Goal: Transaction & Acquisition: Purchase product/service

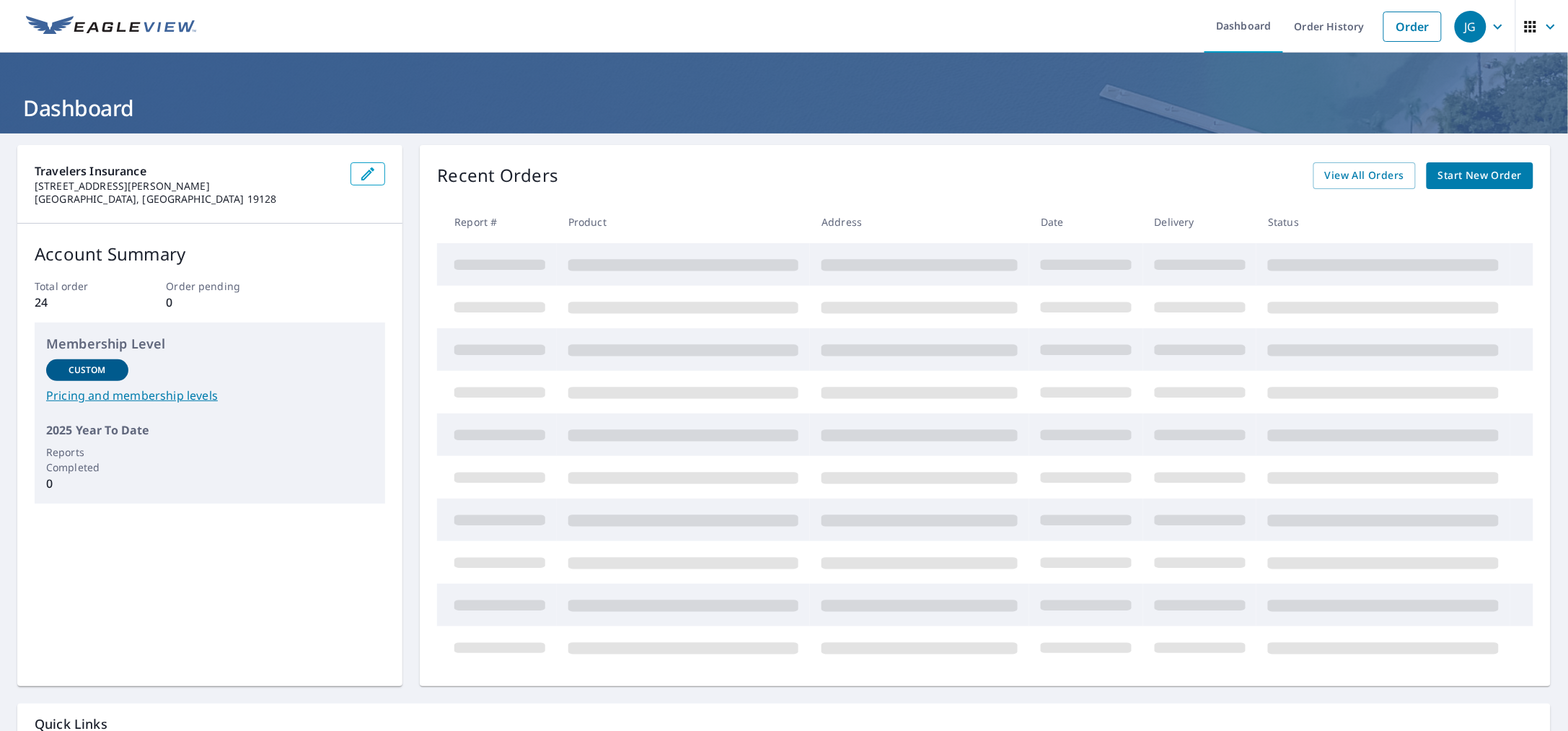
click at [1469, 171] on span "Start New Order" at bounding box center [1480, 176] width 84 height 18
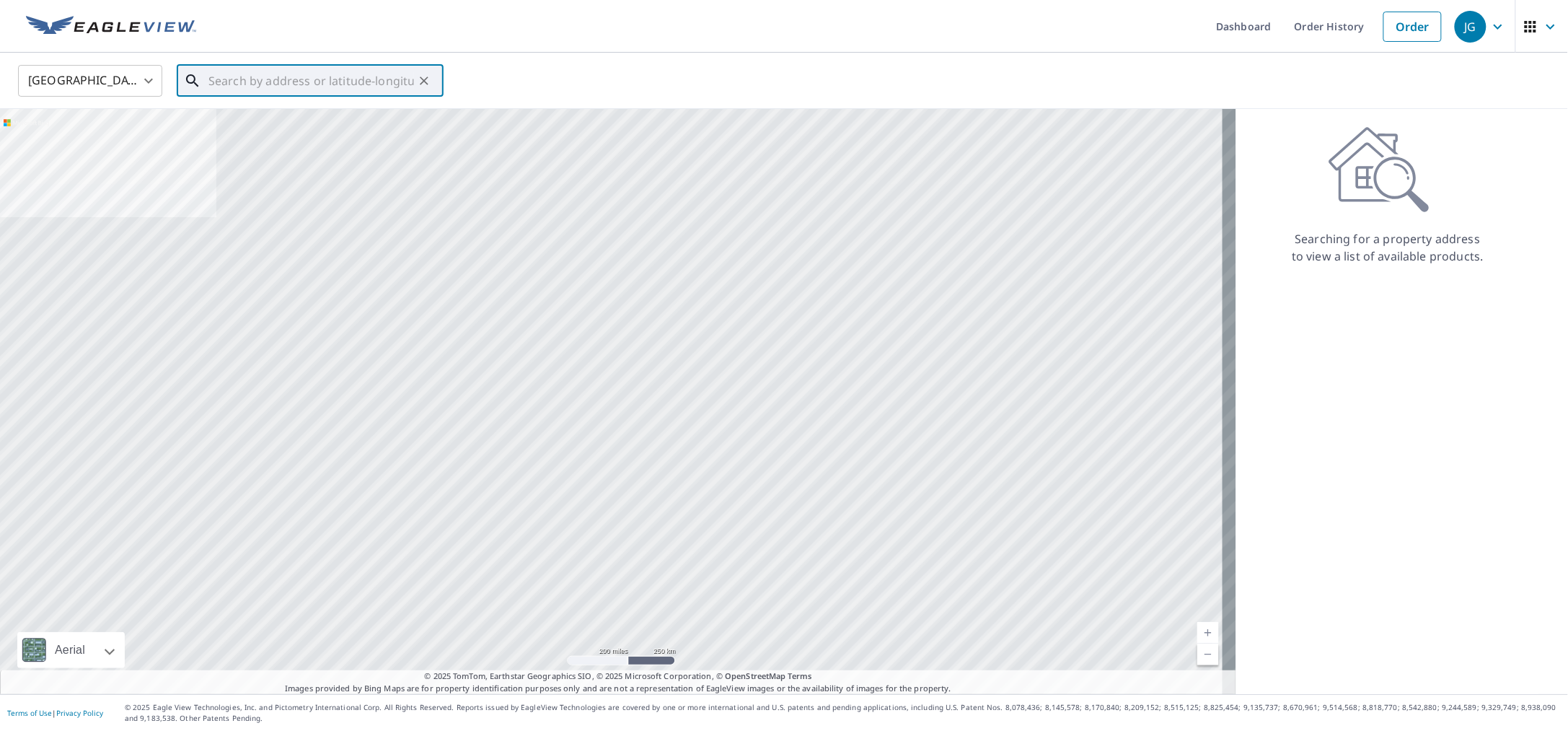
click at [375, 85] on input "text" at bounding box center [311, 81] width 206 height 40
paste input "[STREET_ADDRESS]"
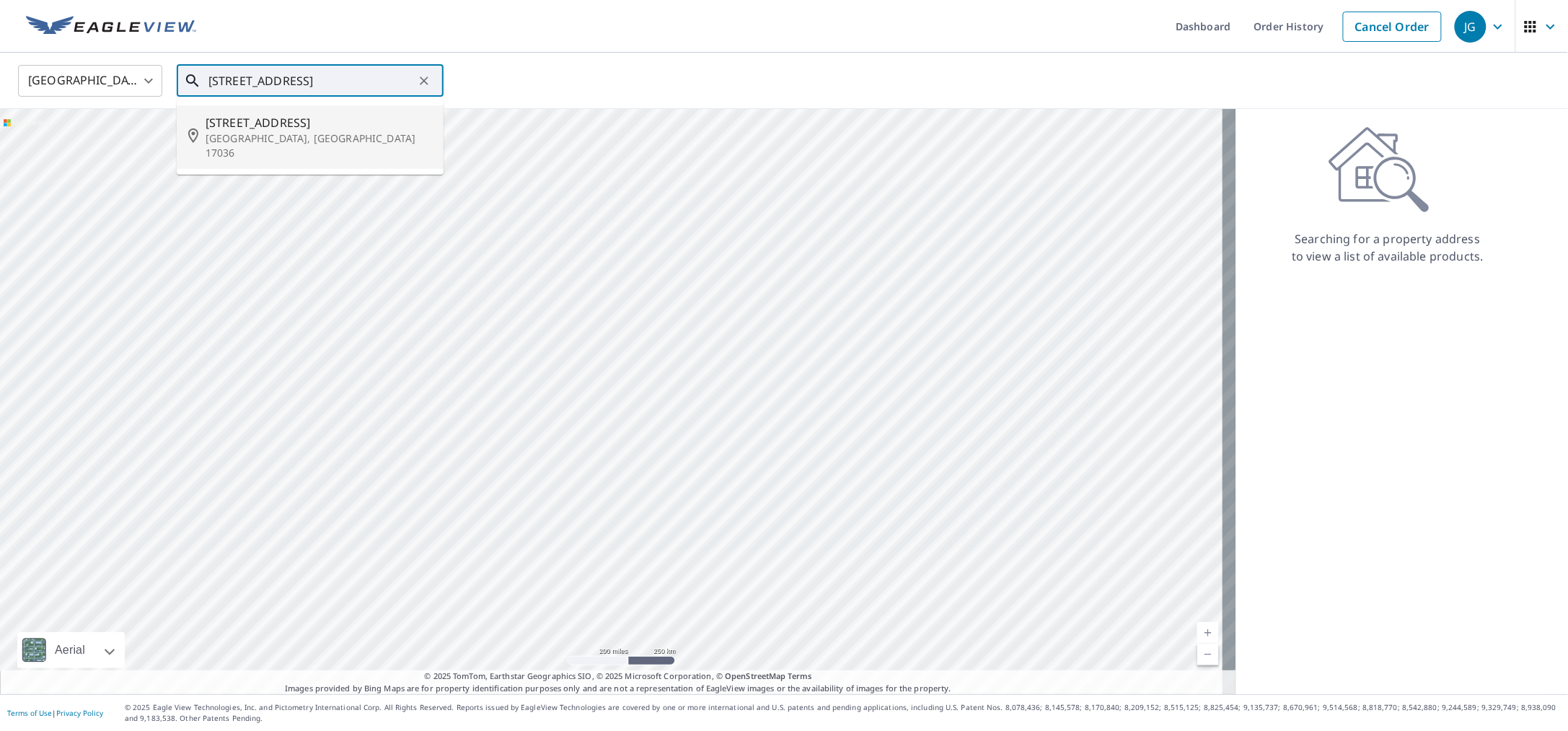
click at [334, 125] on span "[STREET_ADDRESS]" at bounding box center [318, 122] width 226 height 17
type input "[STREET_ADDRESS]"
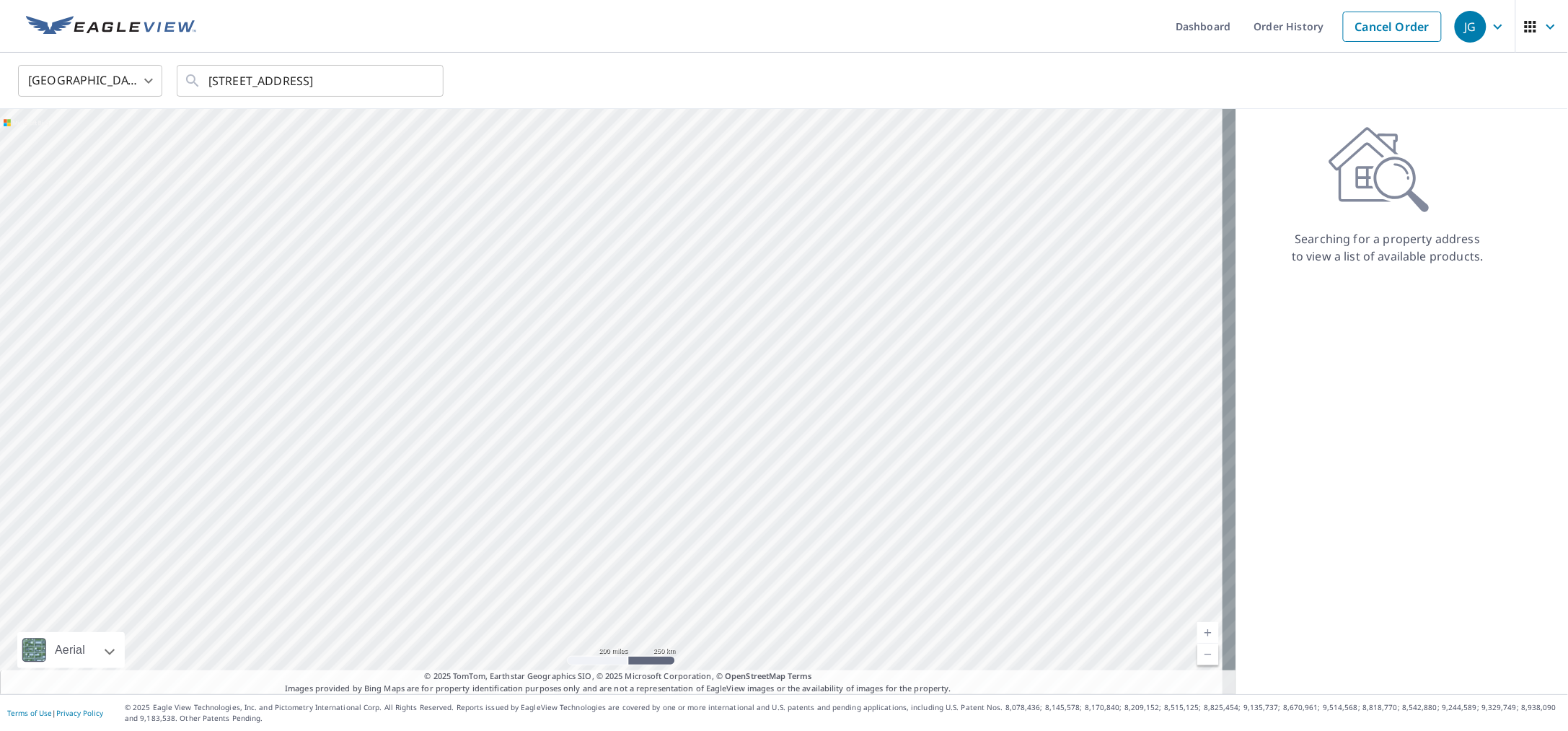
scroll to position [0, 0]
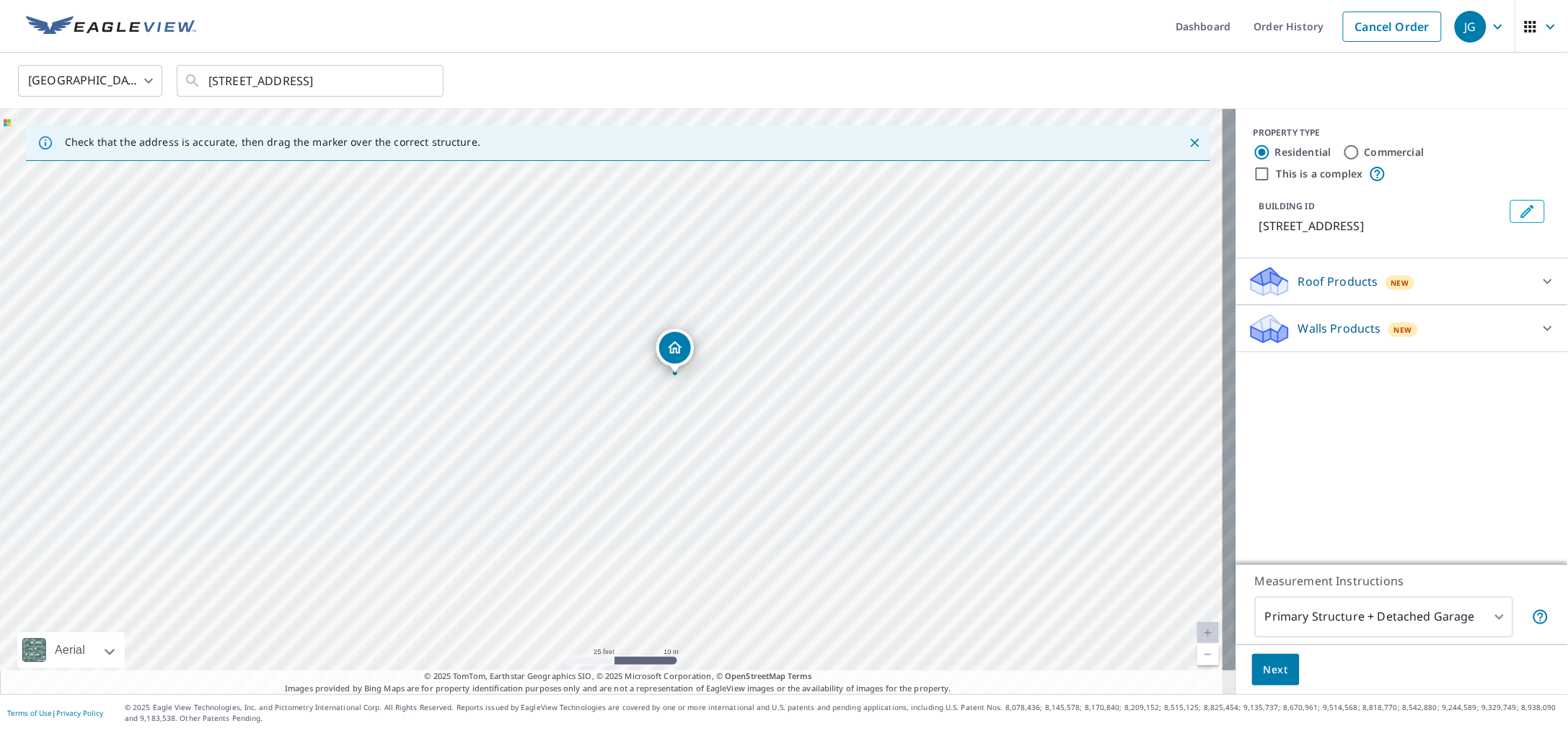
click at [1299, 274] on p "Roof Products" at bounding box center [1339, 281] width 80 height 17
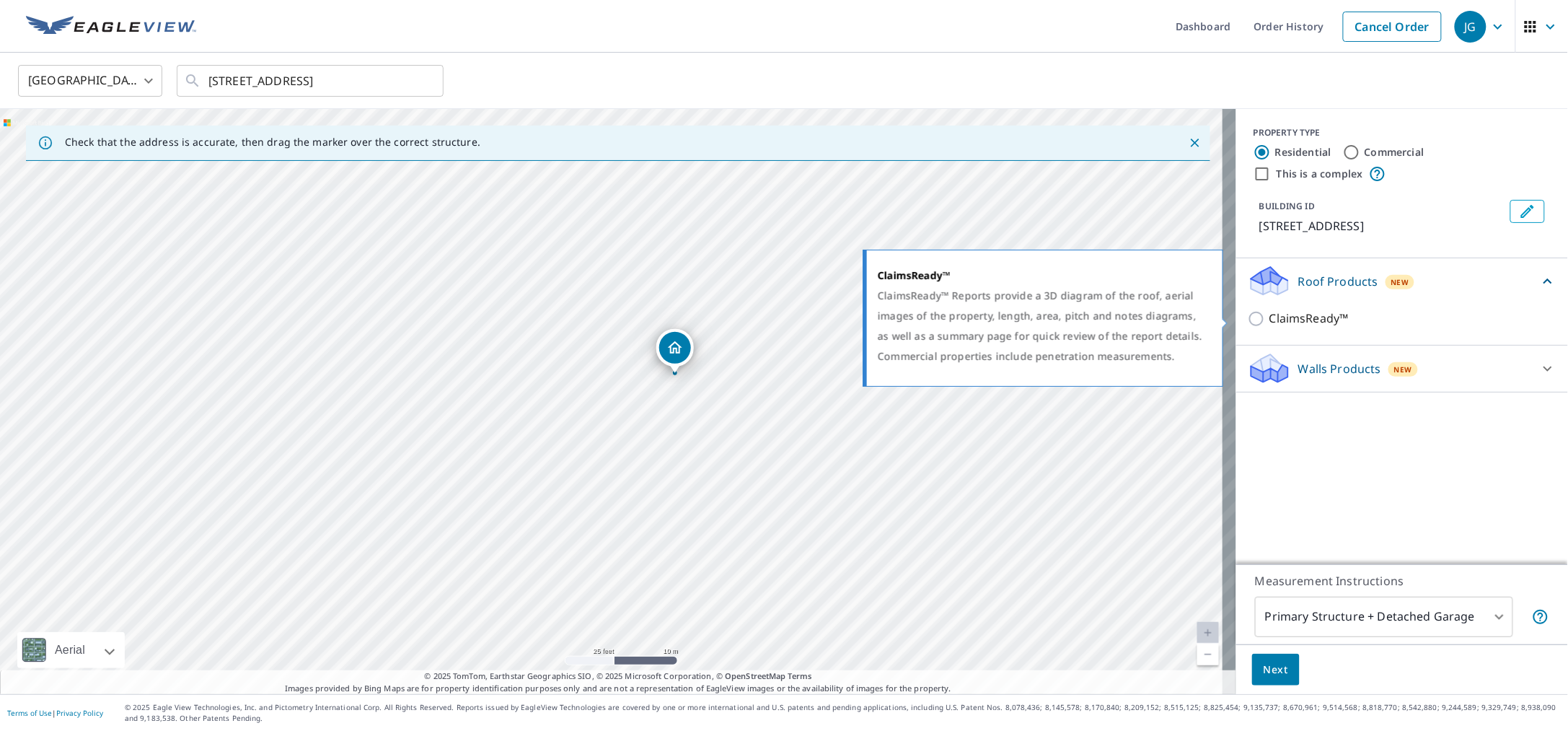
click at [1299, 316] on p "ClaimsReady™" at bounding box center [1309, 318] width 79 height 18
click at [1270, 316] on input "ClaimsReady™" at bounding box center [1259, 318] width 22 height 17
checkbox input "true"
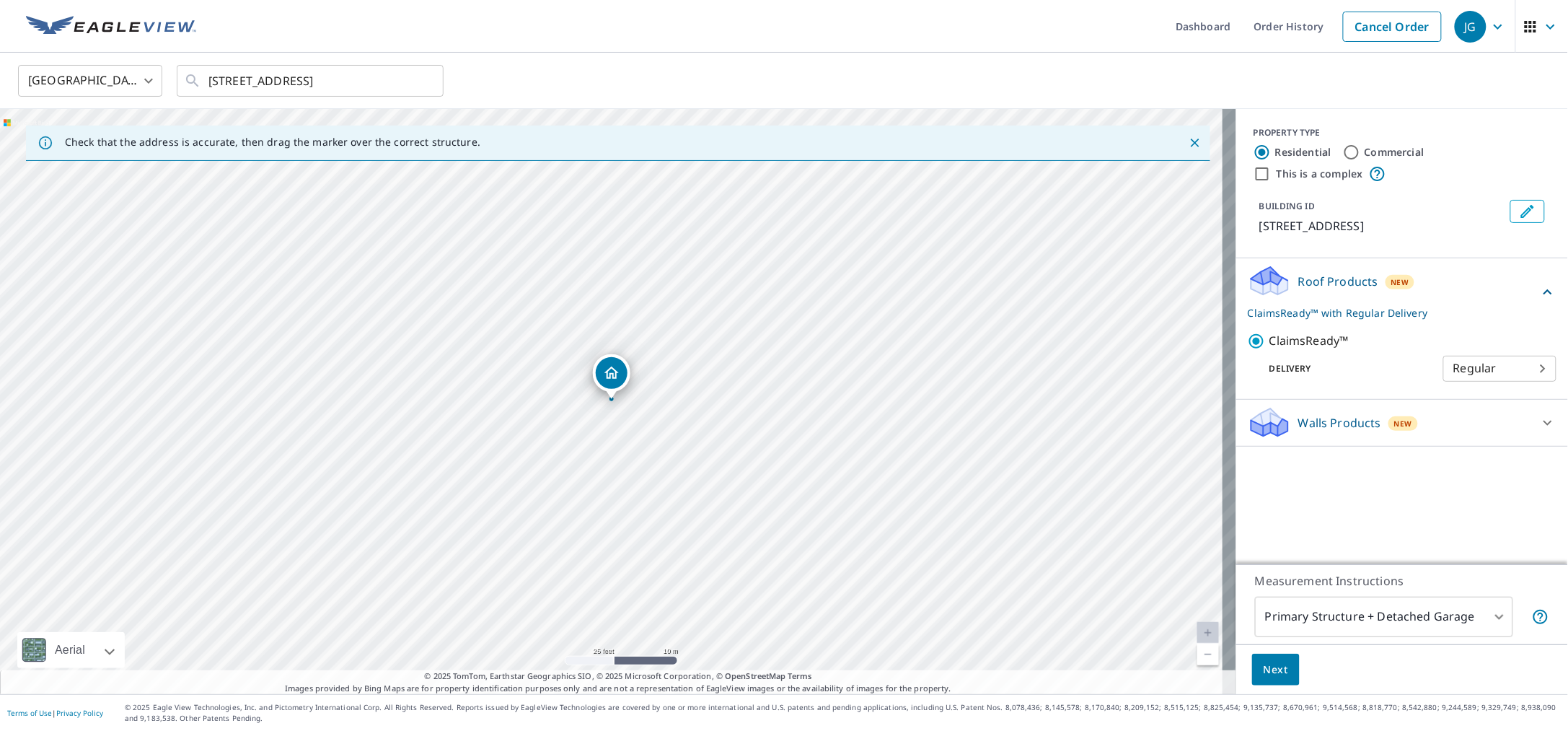
click at [1300, 414] on p "Walls Products" at bounding box center [1340, 422] width 83 height 17
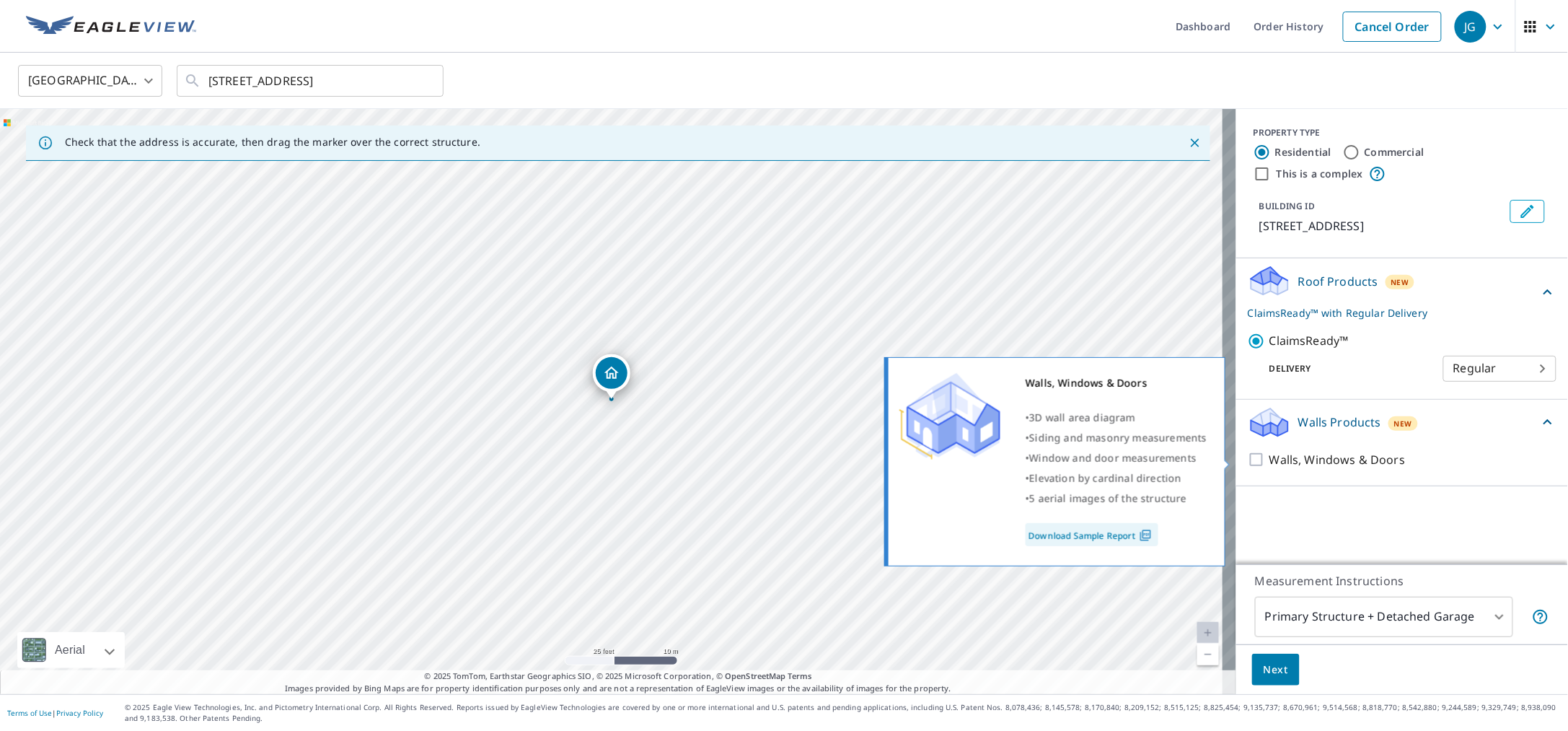
click at [1306, 465] on p "Walls, Windows & Doors" at bounding box center [1337, 460] width 136 height 18
click at [1270, 465] on input "Walls, Windows & Doors" at bounding box center [1259, 459] width 22 height 17
checkbox input "true"
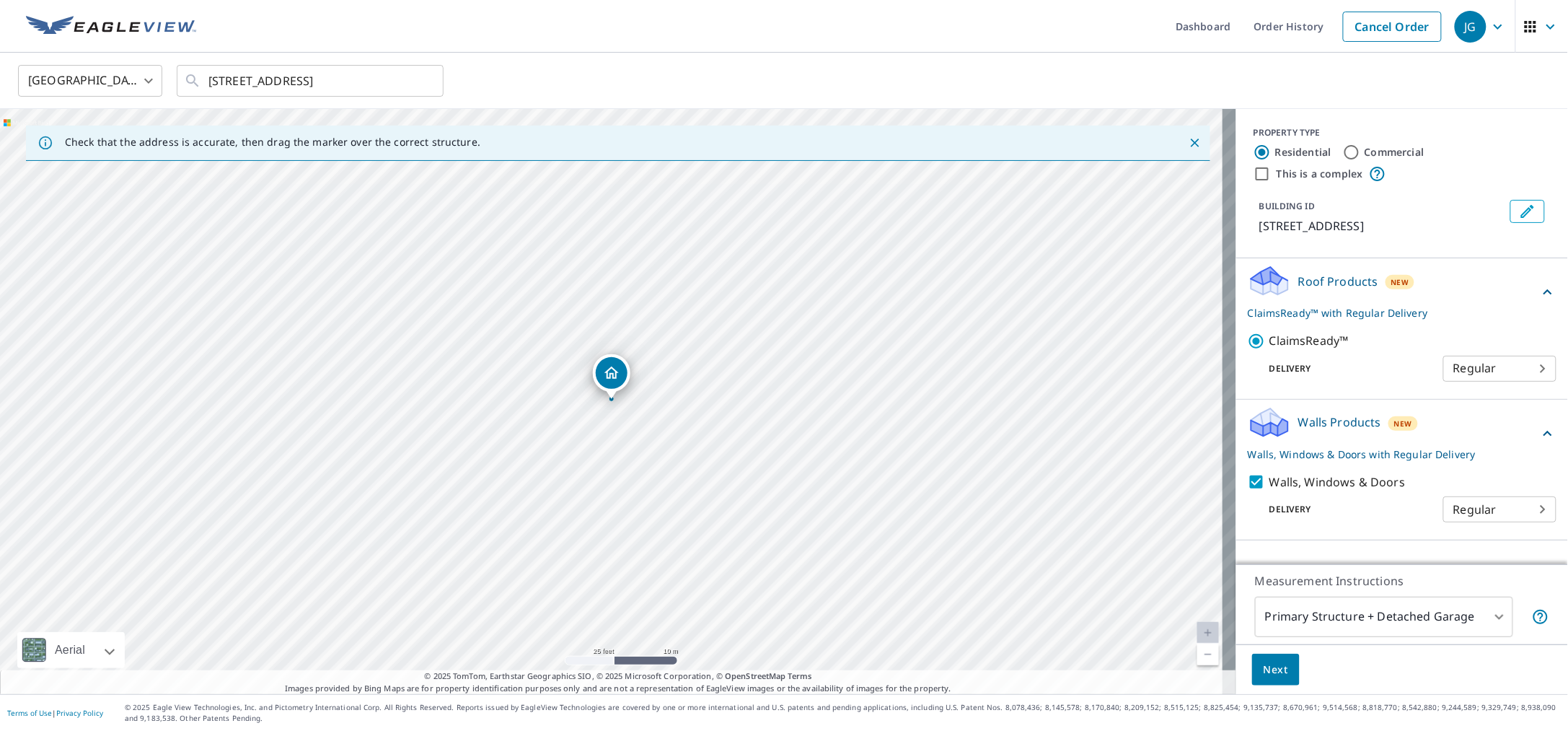
click at [1377, 151] on label "Commercial" at bounding box center [1394, 151] width 60 height 14
click at [1360, 151] on input "Commercial" at bounding box center [1351, 151] width 17 height 17
radio input "true"
type input "4"
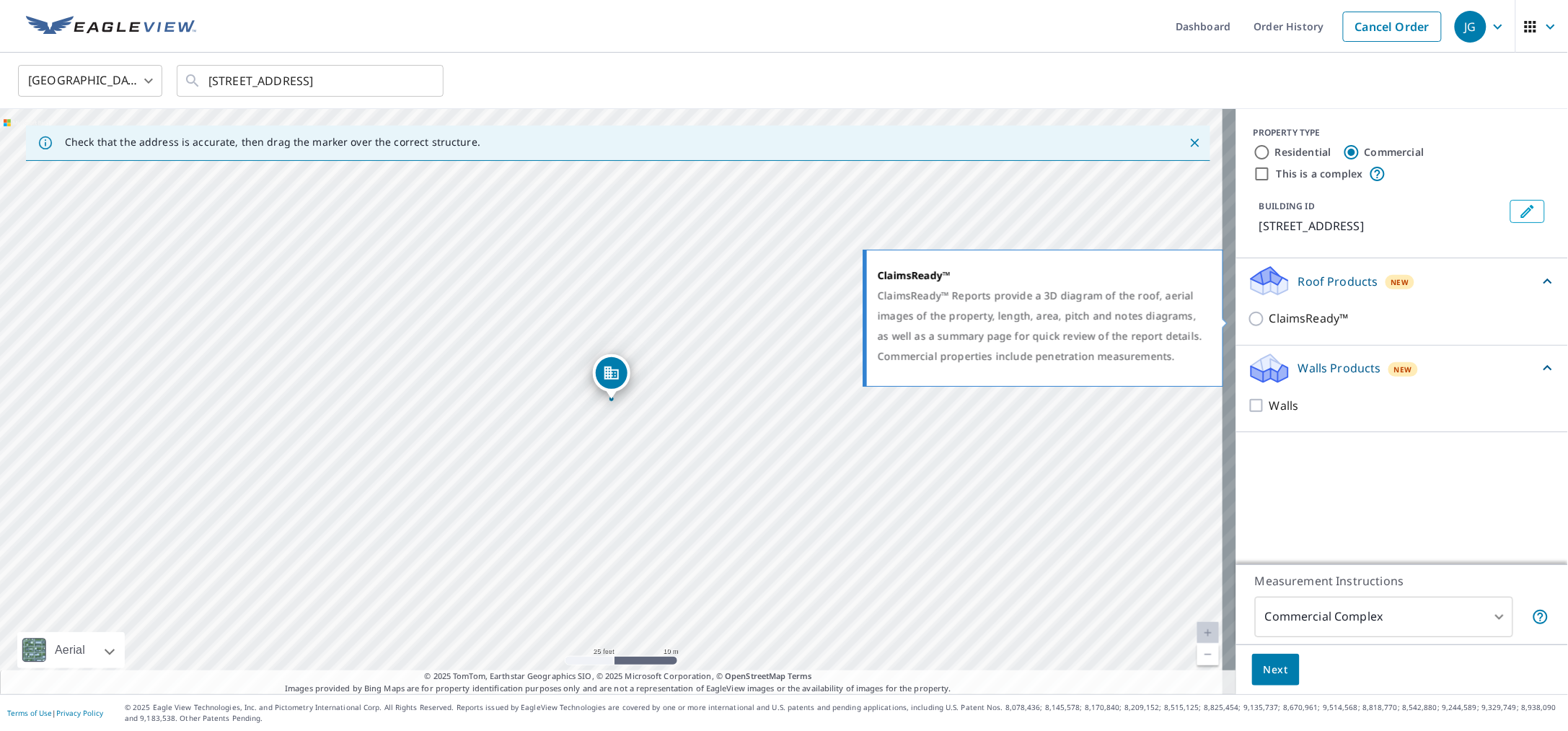
click at [1256, 320] on input "ClaimsReady™" at bounding box center [1259, 318] width 22 height 17
checkbox input "true"
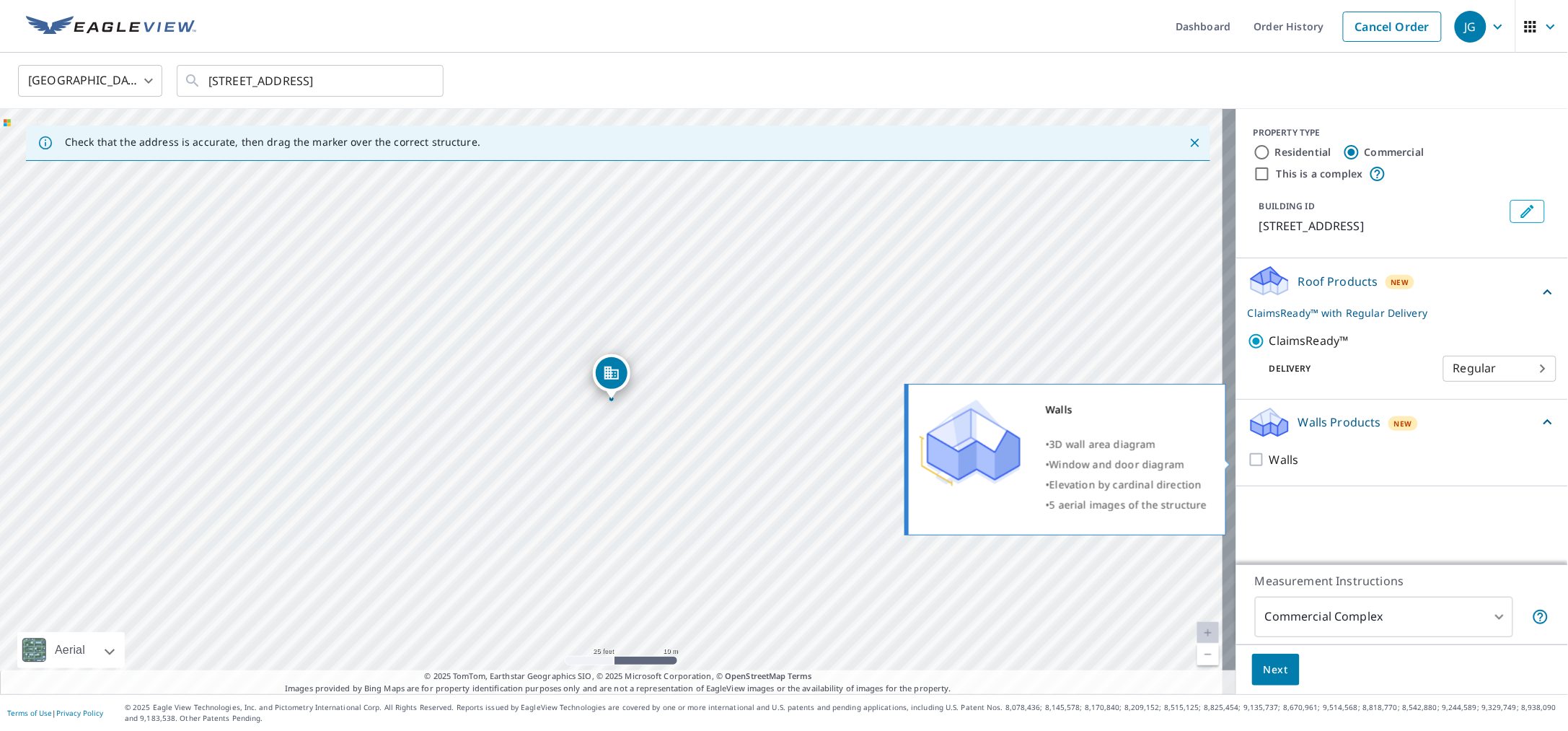
click at [1277, 462] on p "Walls" at bounding box center [1285, 460] width 30 height 18
click at [1270, 462] on input "Walls" at bounding box center [1259, 459] width 22 height 17
checkbox input "true"
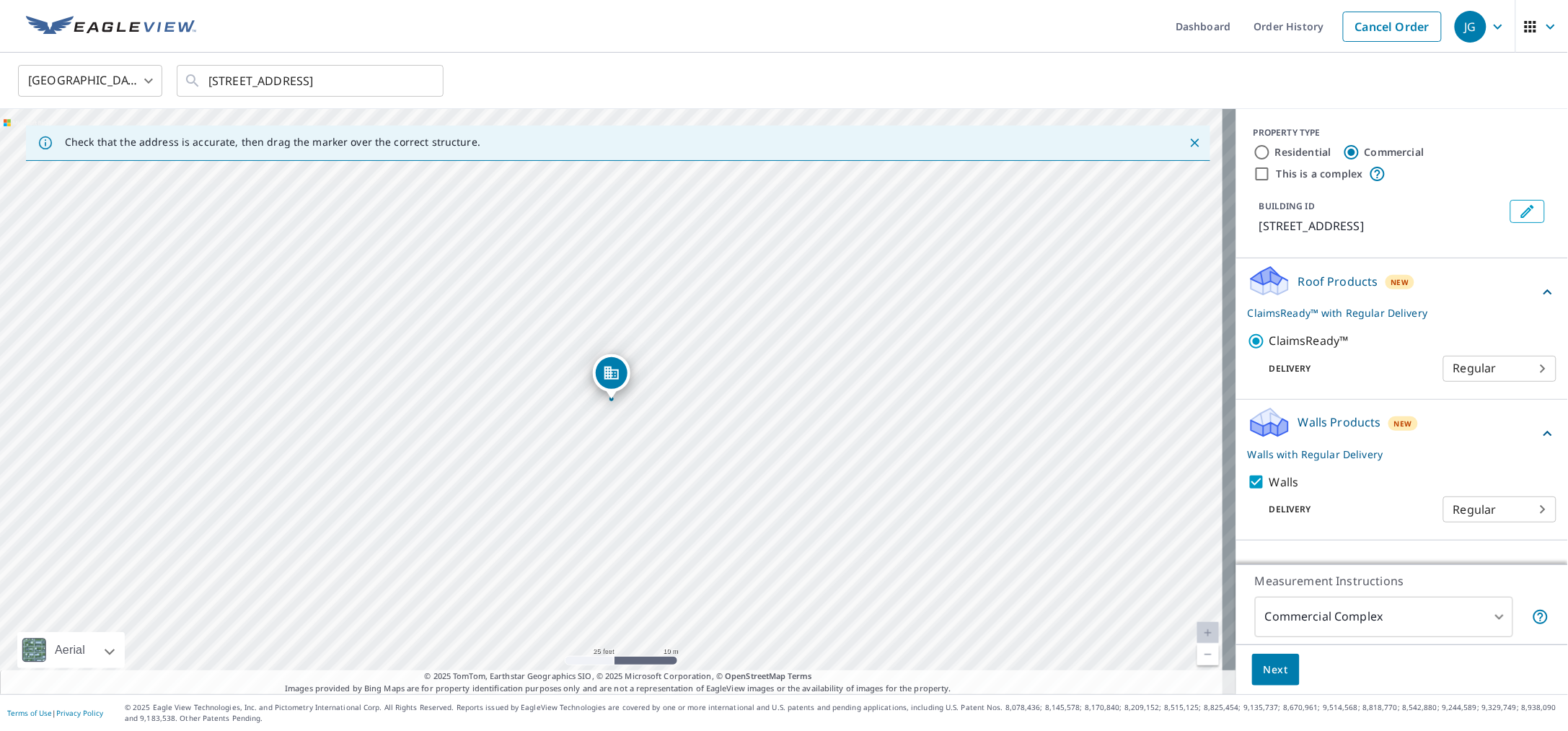
click at [1266, 672] on span "Next" at bounding box center [1276, 669] width 24 height 18
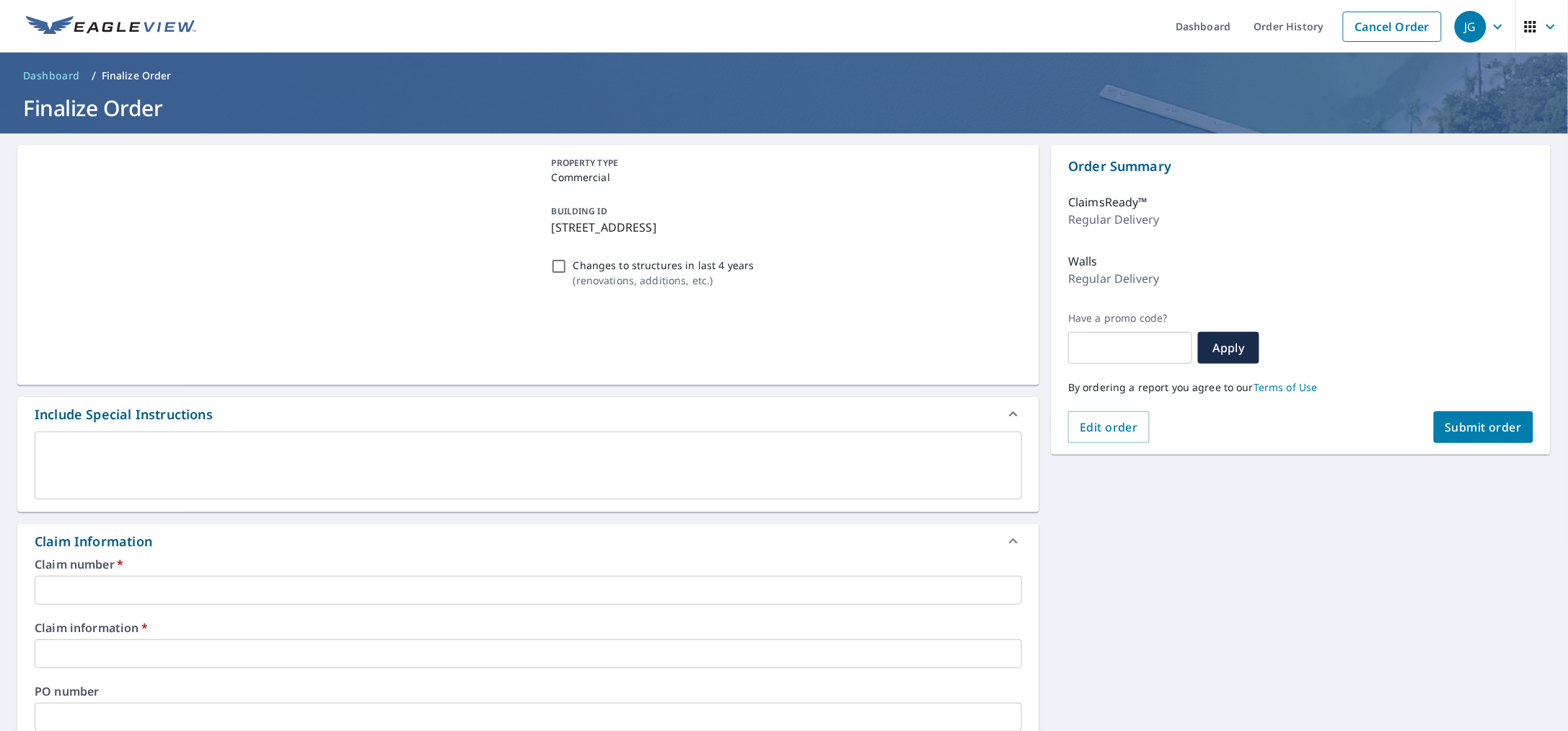
click at [117, 589] on input "text" at bounding box center [528, 590] width 988 height 29
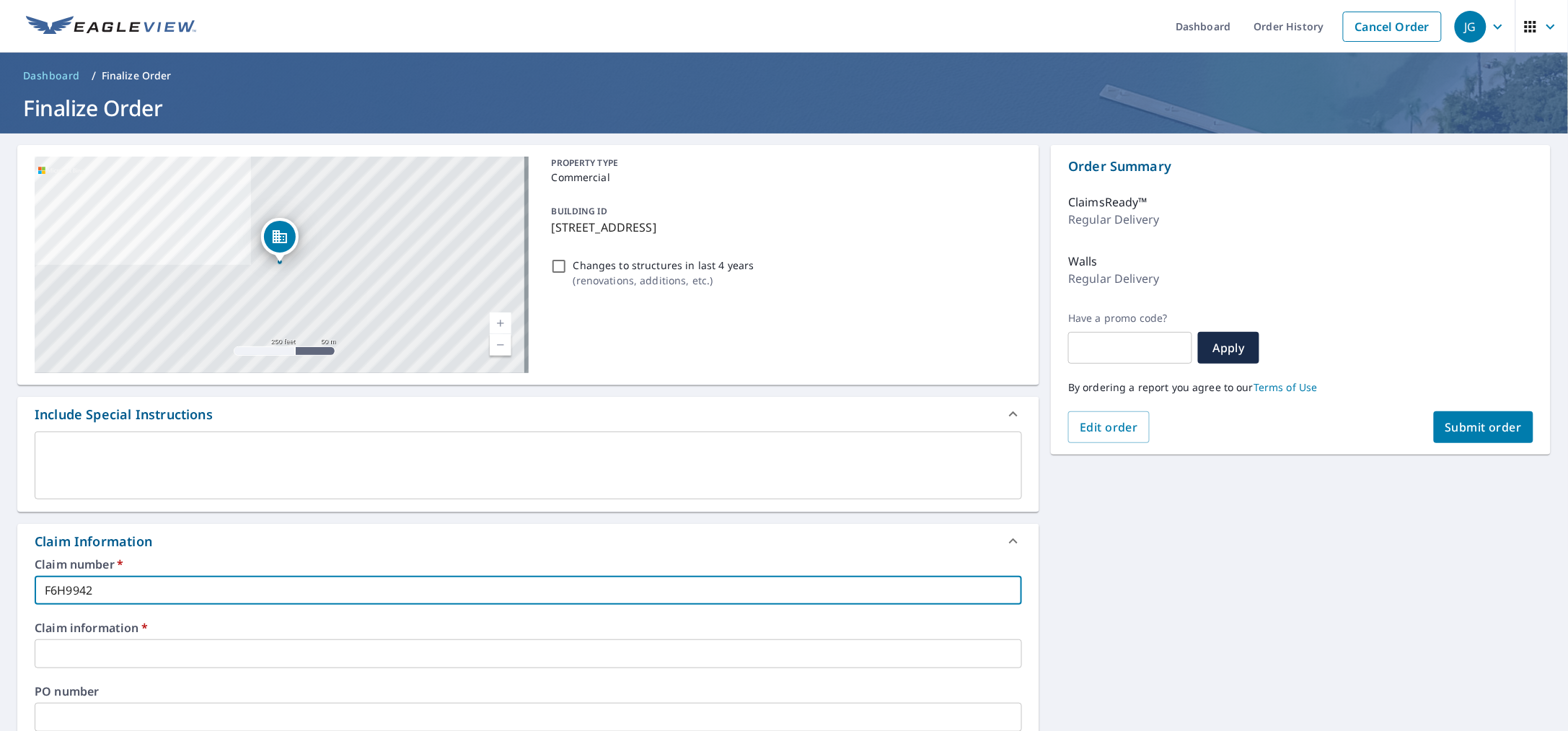
type input "F6H9942"
click at [139, 643] on input "text" at bounding box center [528, 653] width 988 height 29
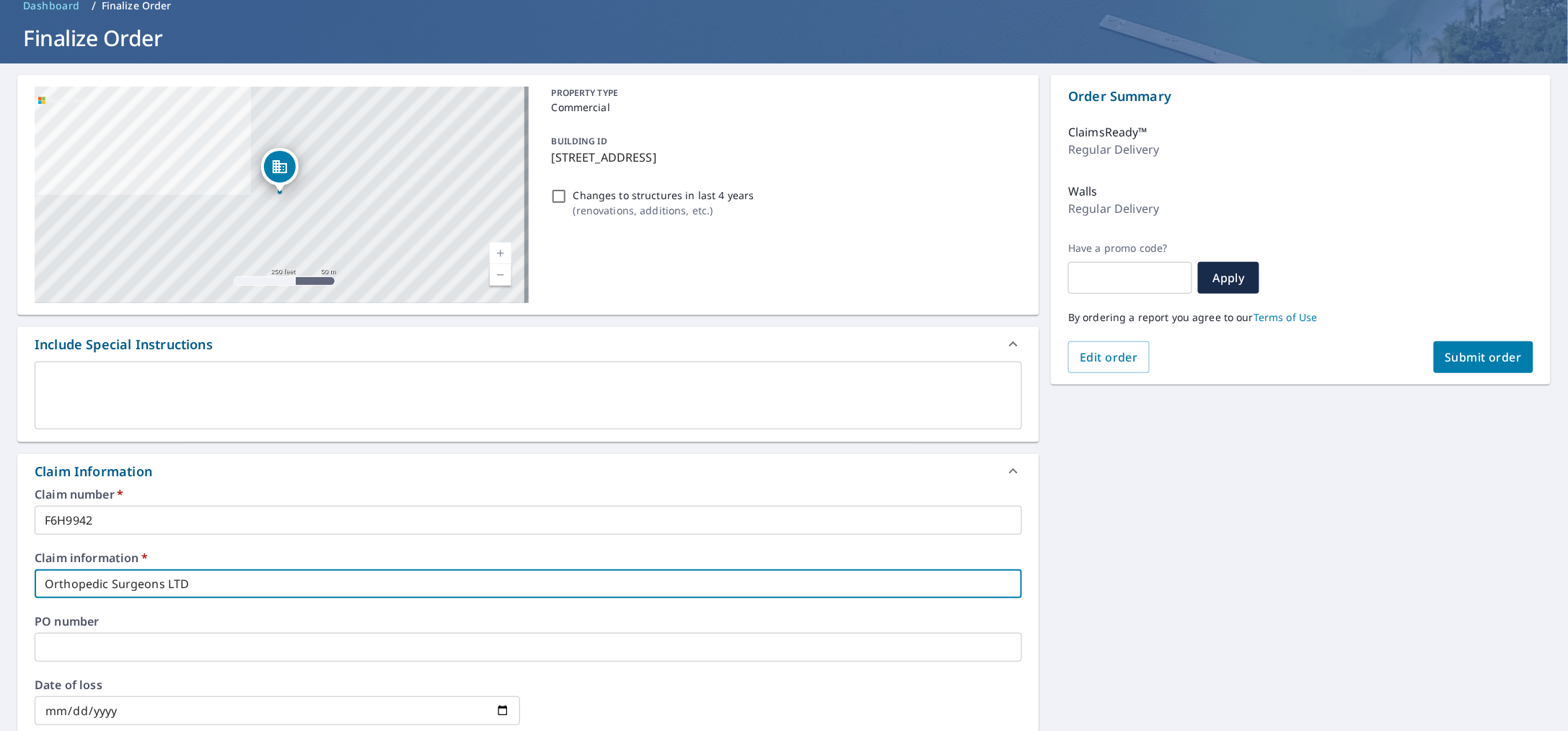
scroll to position [180, 0]
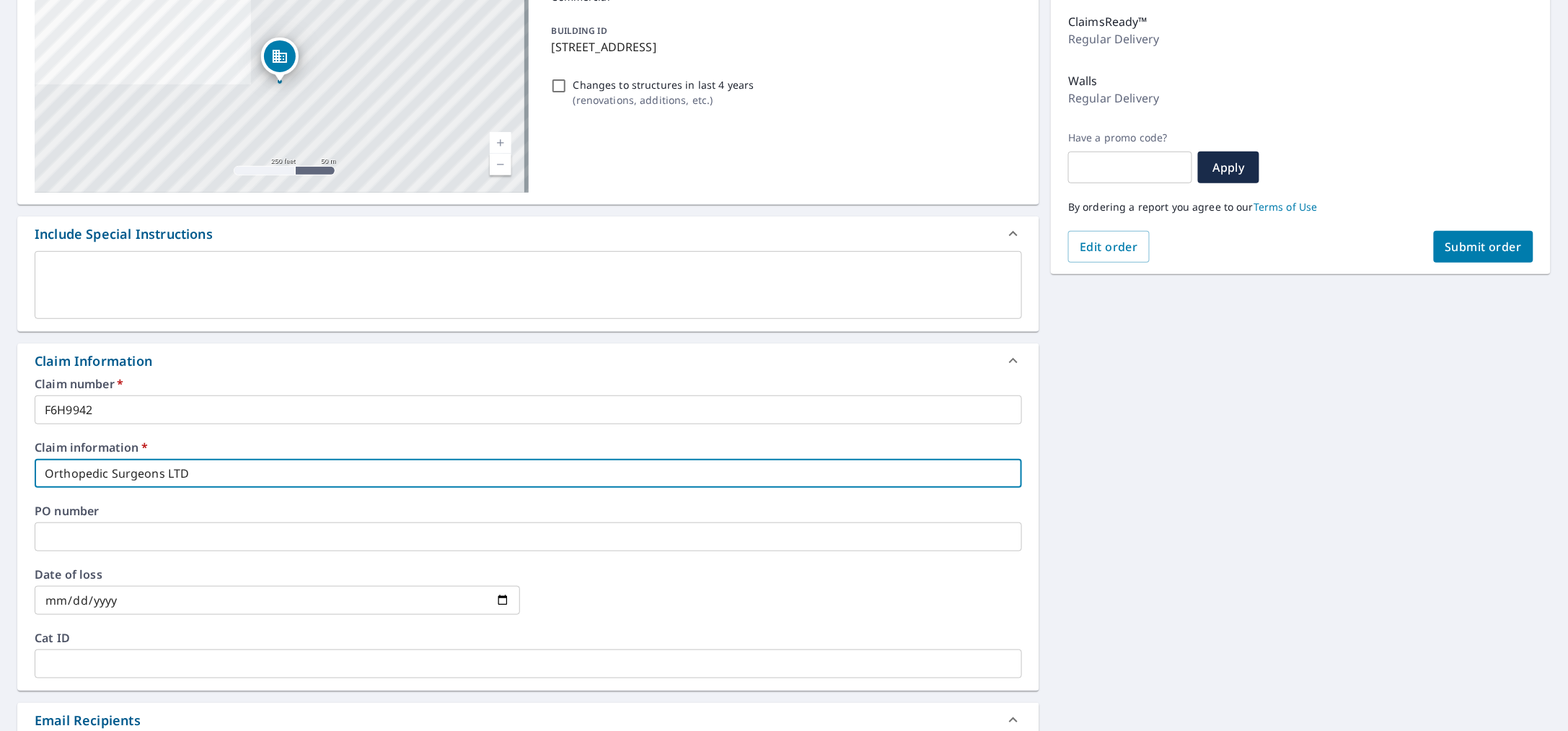
type input "Orthopedic Surgeons LTD"
click at [230, 600] on input "date" at bounding box center [278, 600] width 485 height 29
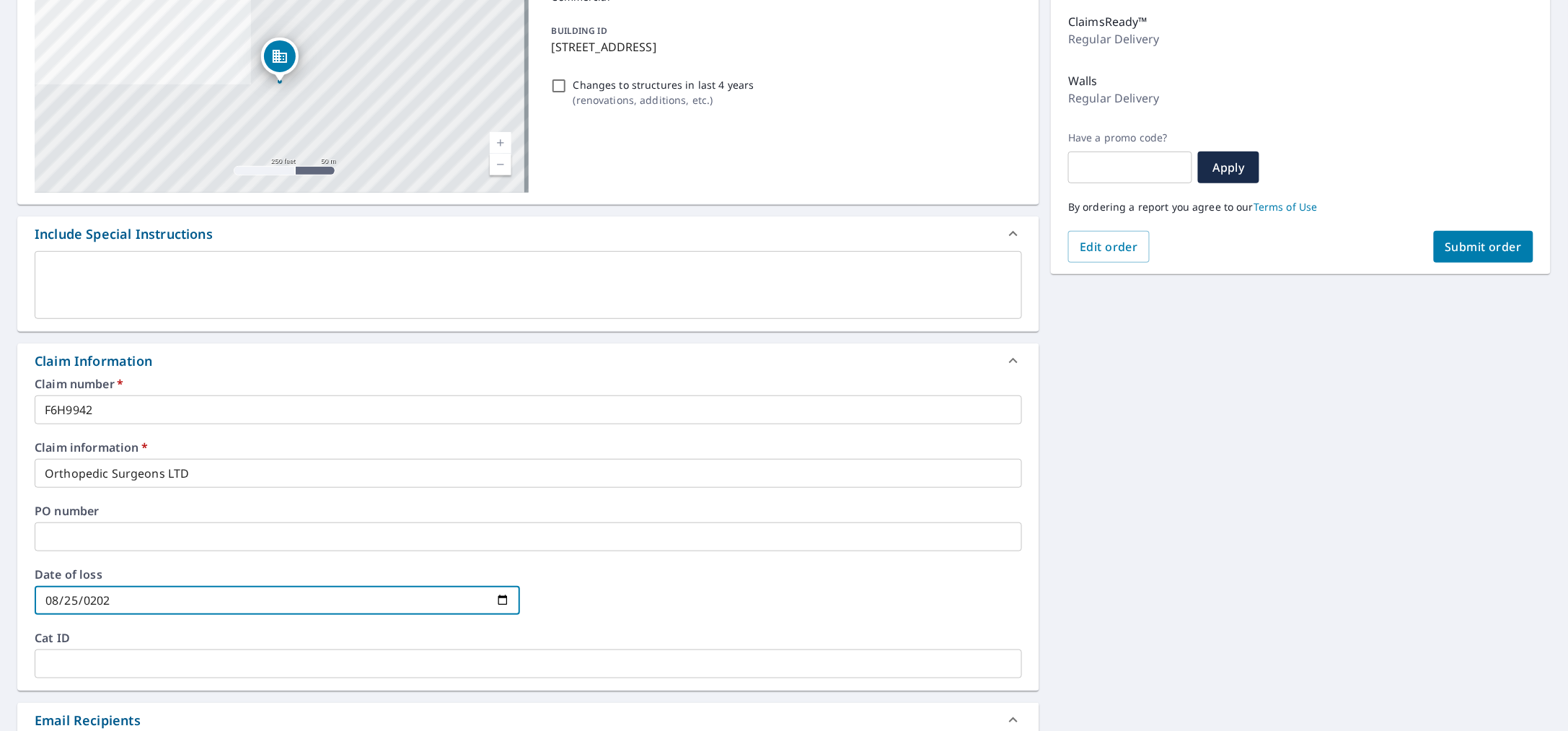
type input "[DATE]"
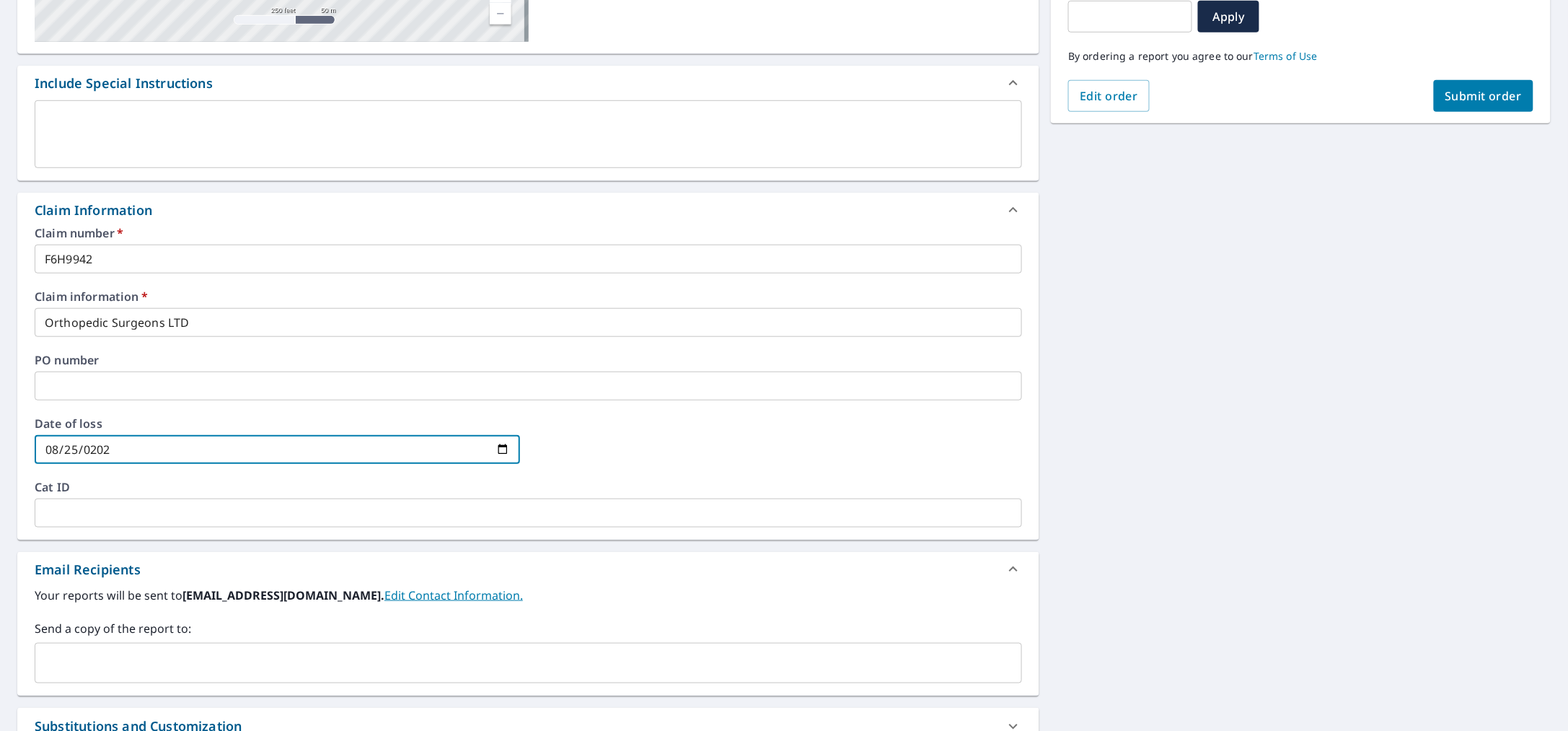
scroll to position [497, 0]
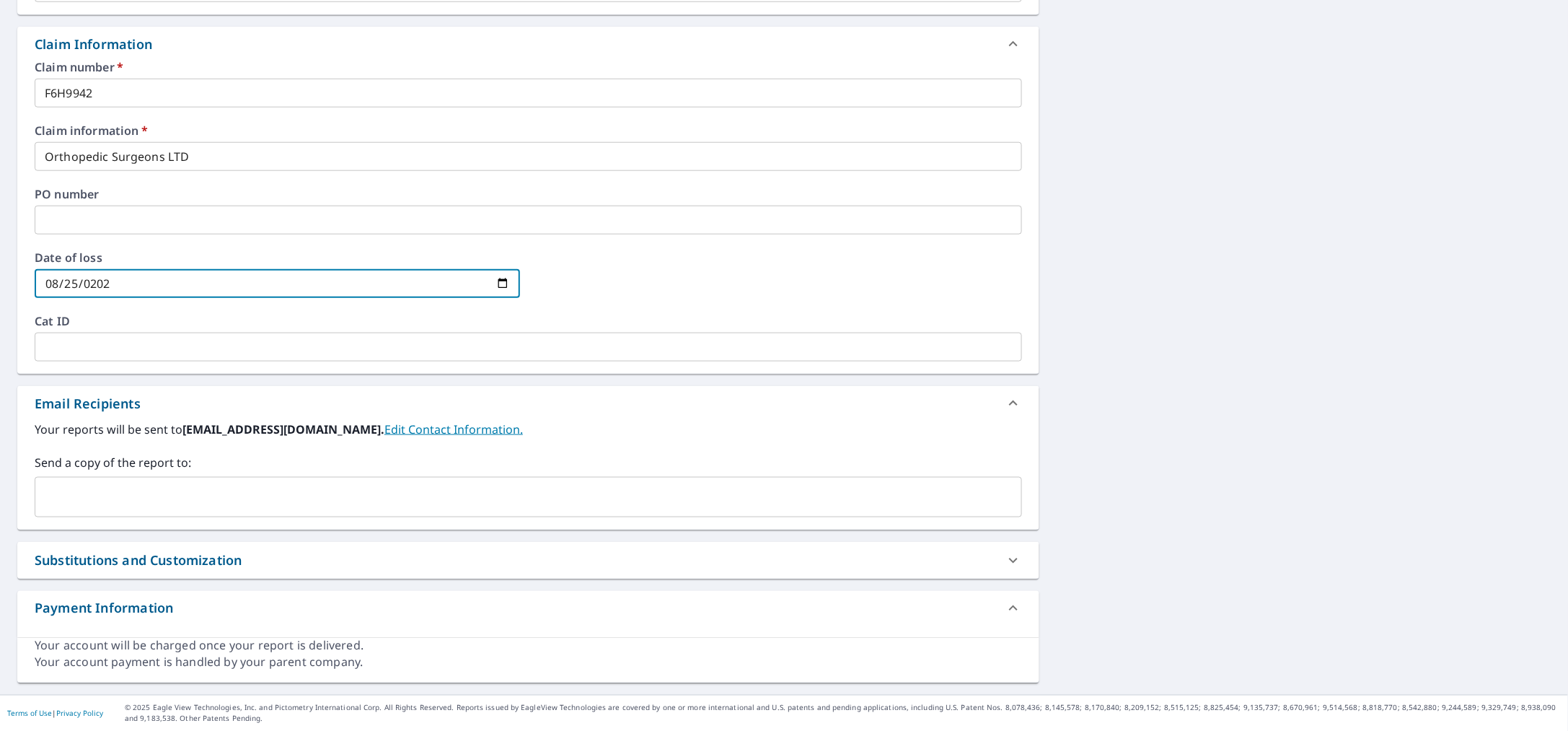
click at [131, 495] on input "text" at bounding box center [517, 496] width 953 height 27
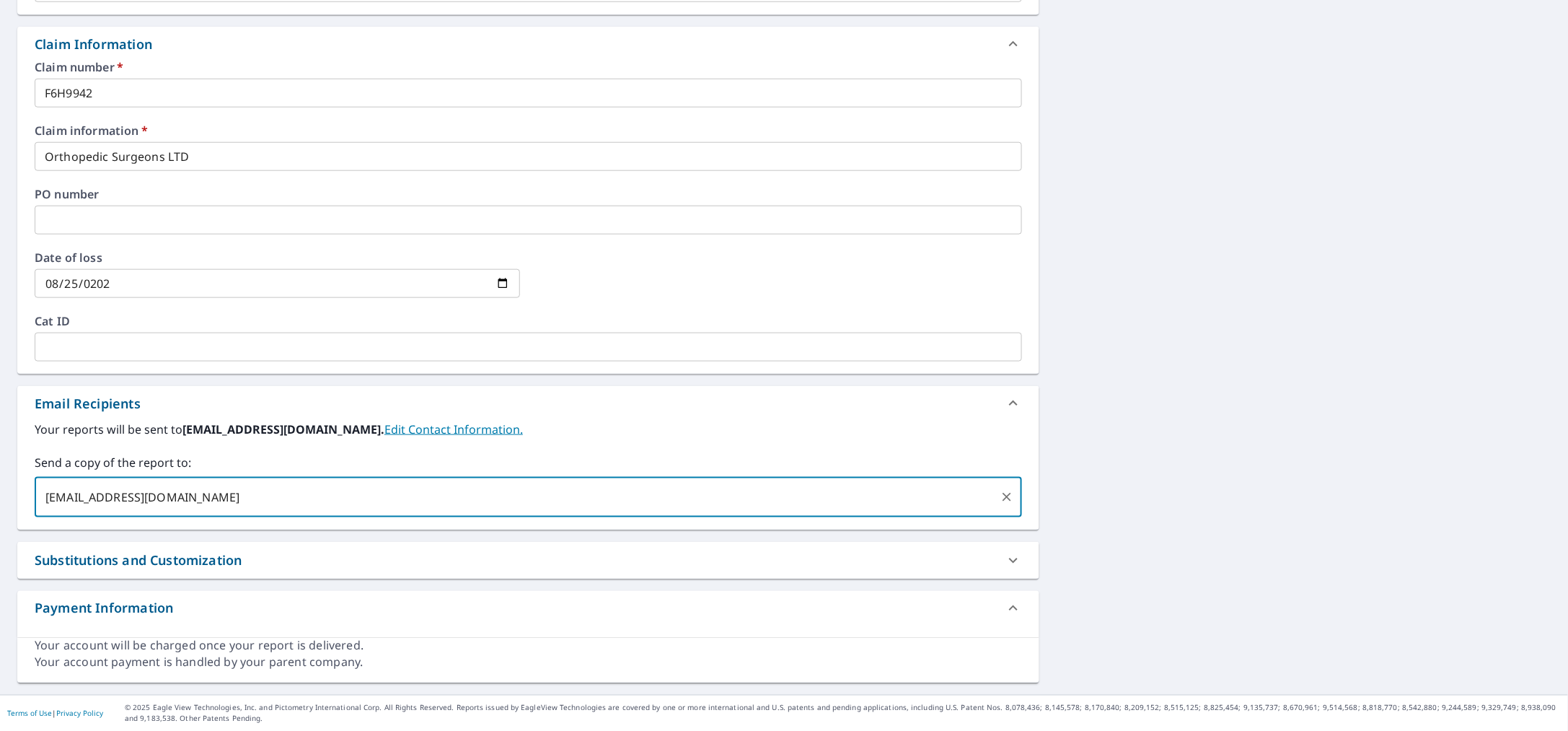
type input "[EMAIL_ADDRESS][DOMAIN_NAME]"
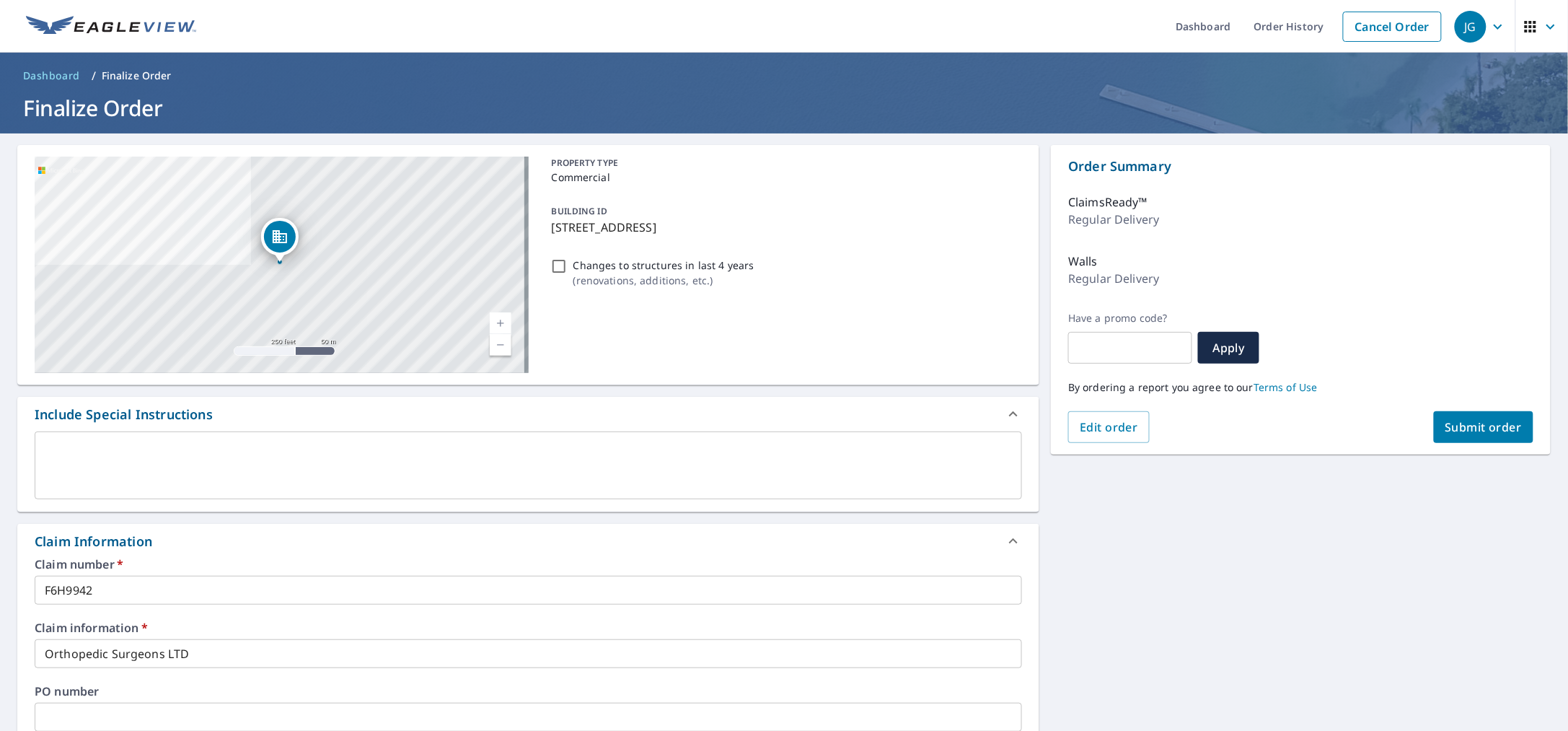
click at [1472, 425] on span "Submit order" at bounding box center [1484, 427] width 77 height 16
